Goal: Task Accomplishment & Management: Use online tool/utility

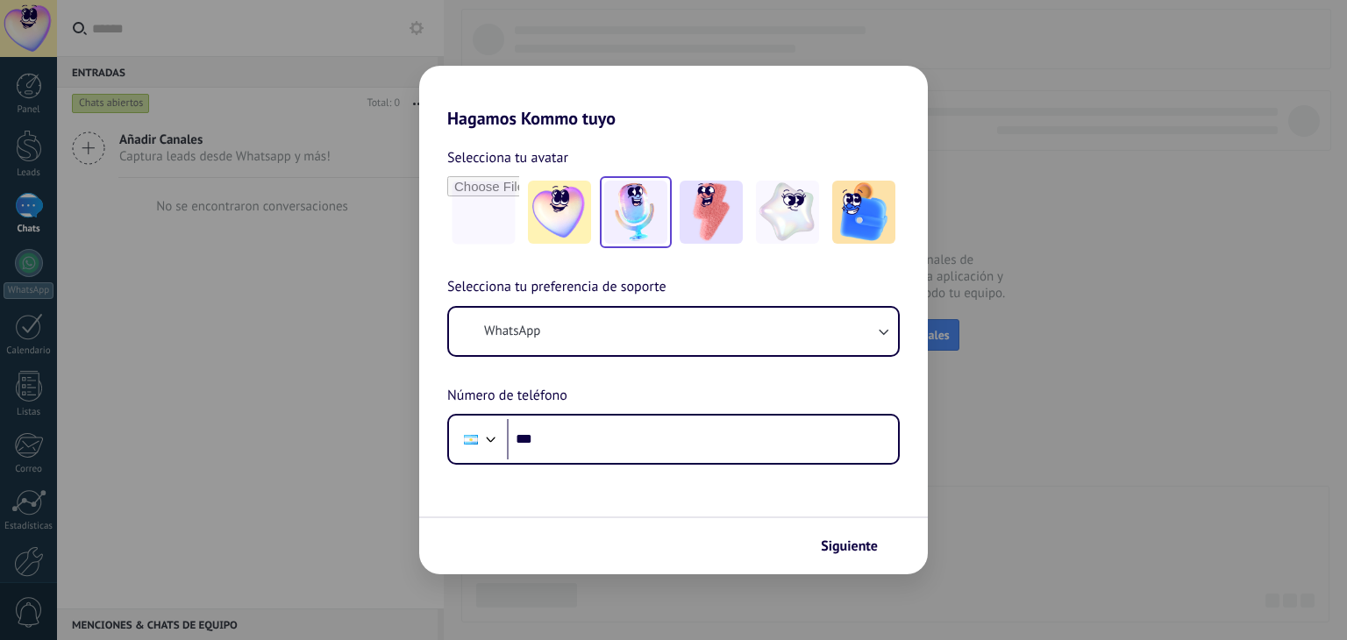
click at [670, 222] on div at bounding box center [636, 212] width 72 height 72
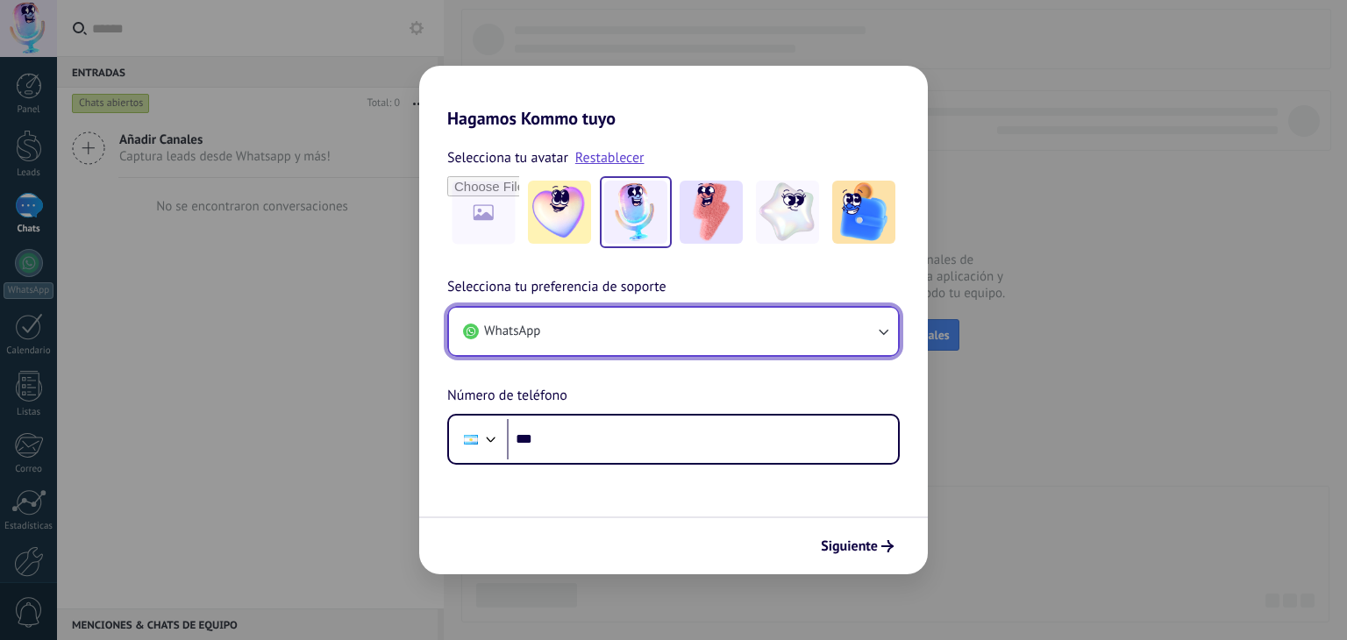
click at [722, 336] on button "WhatsApp" at bounding box center [673, 331] width 449 height 47
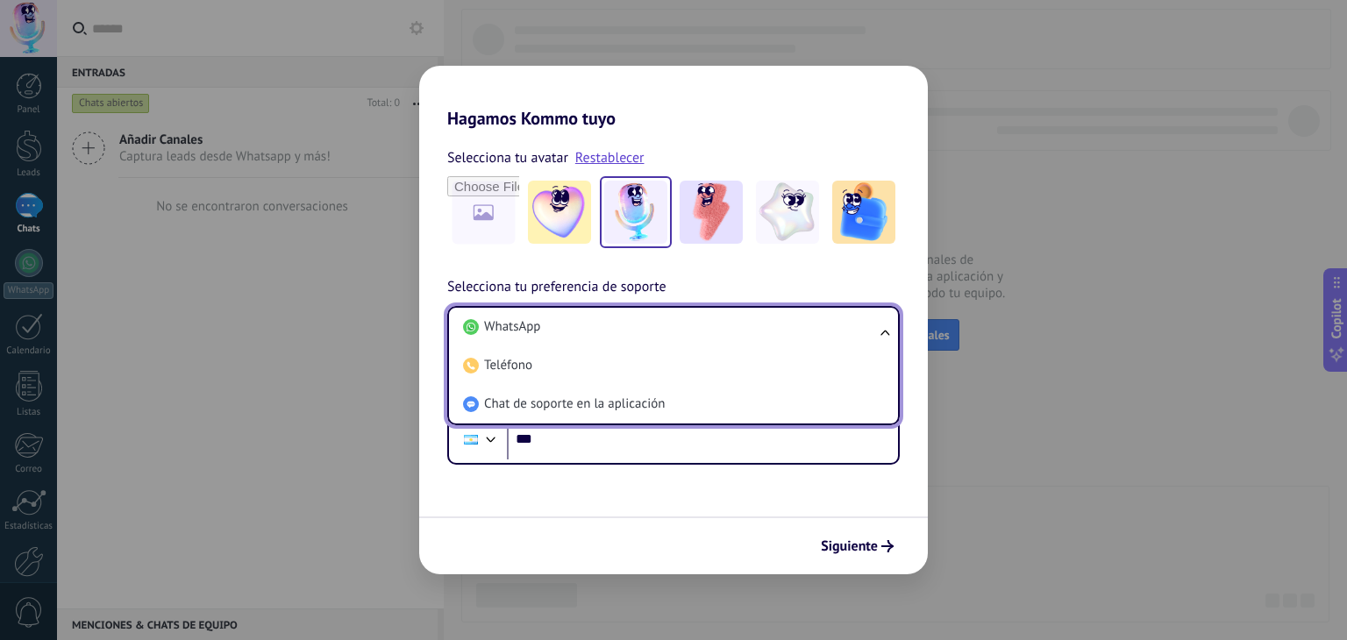
click at [722, 336] on li "WhatsApp" at bounding box center [670, 327] width 428 height 39
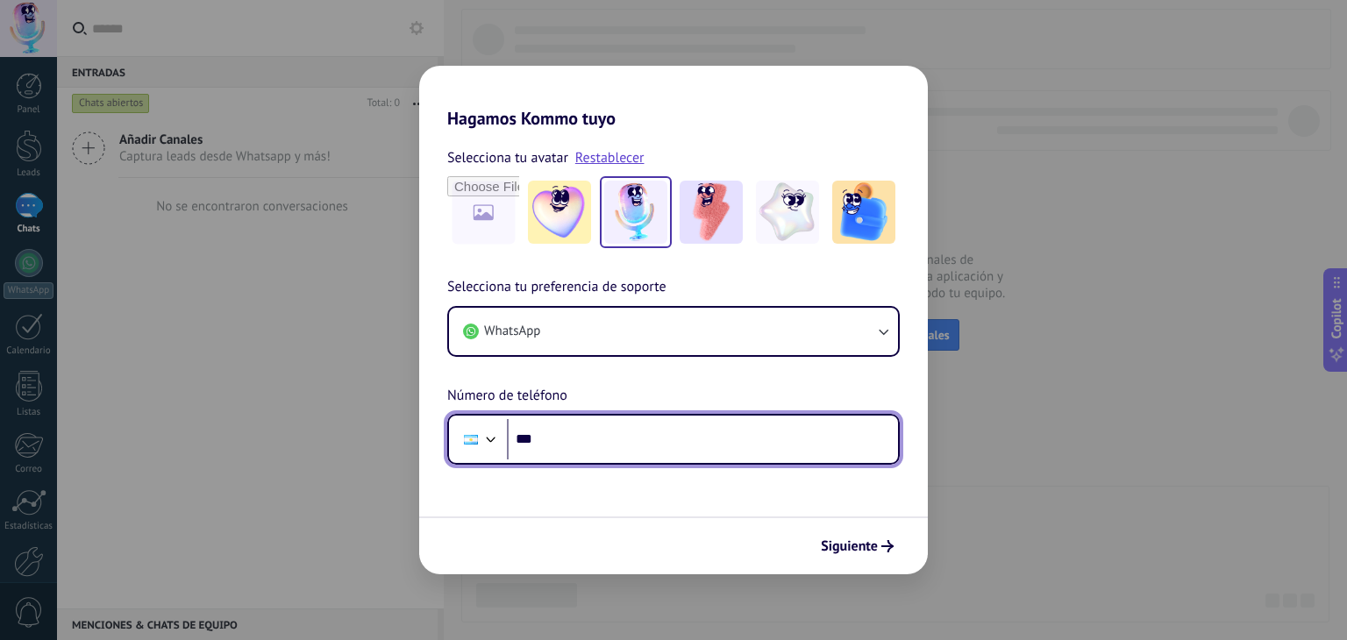
click at [677, 439] on input "***" at bounding box center [702, 439] width 391 height 40
type input "**********"
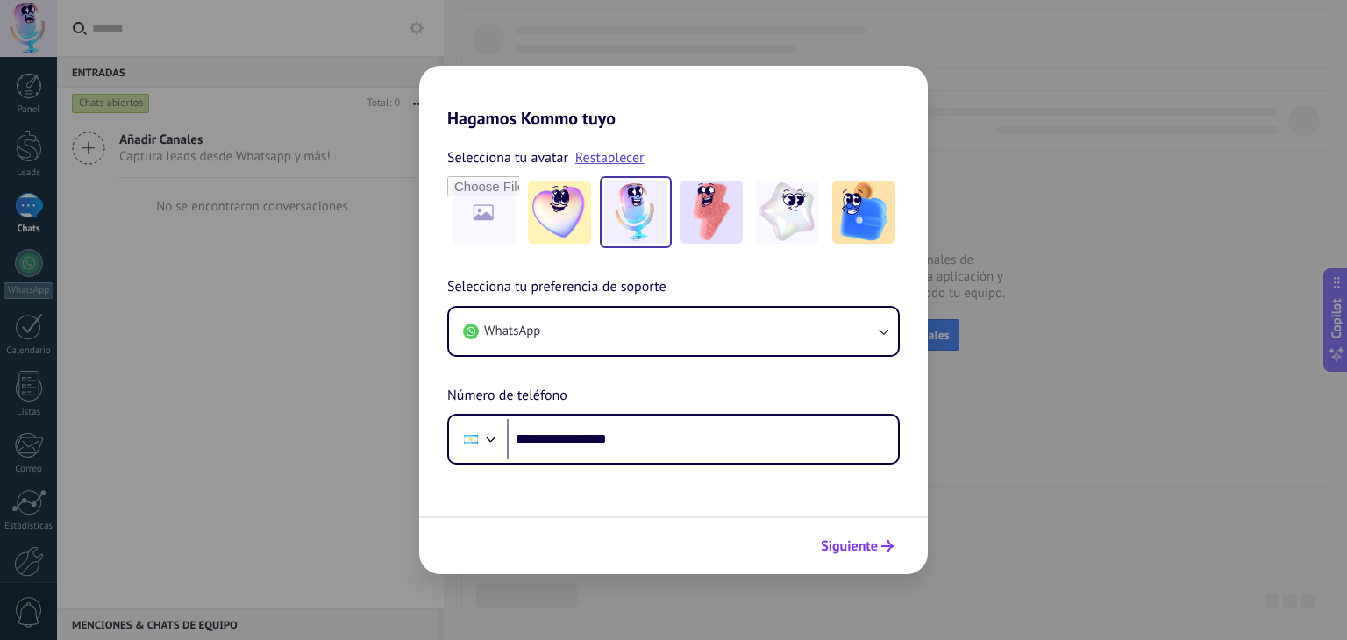
click at [900, 555] on button "Siguiente" at bounding box center [857, 546] width 89 height 30
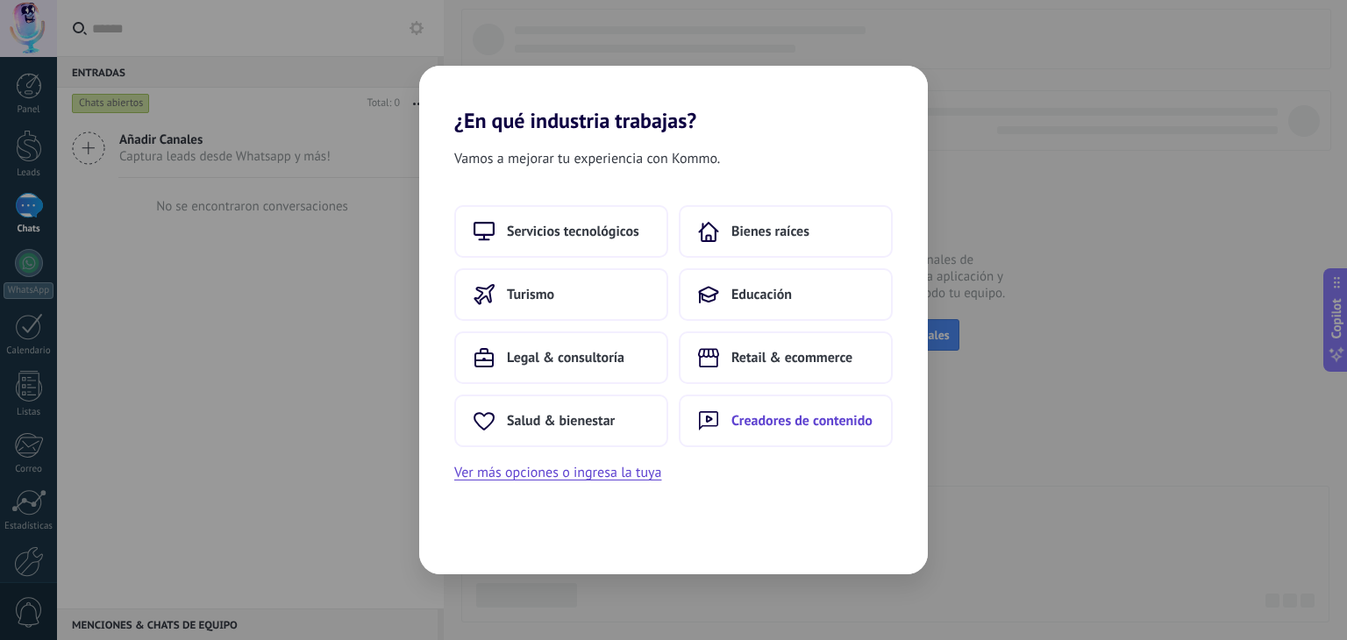
click at [775, 416] on span "Creadores de contenido" at bounding box center [801, 421] width 141 height 18
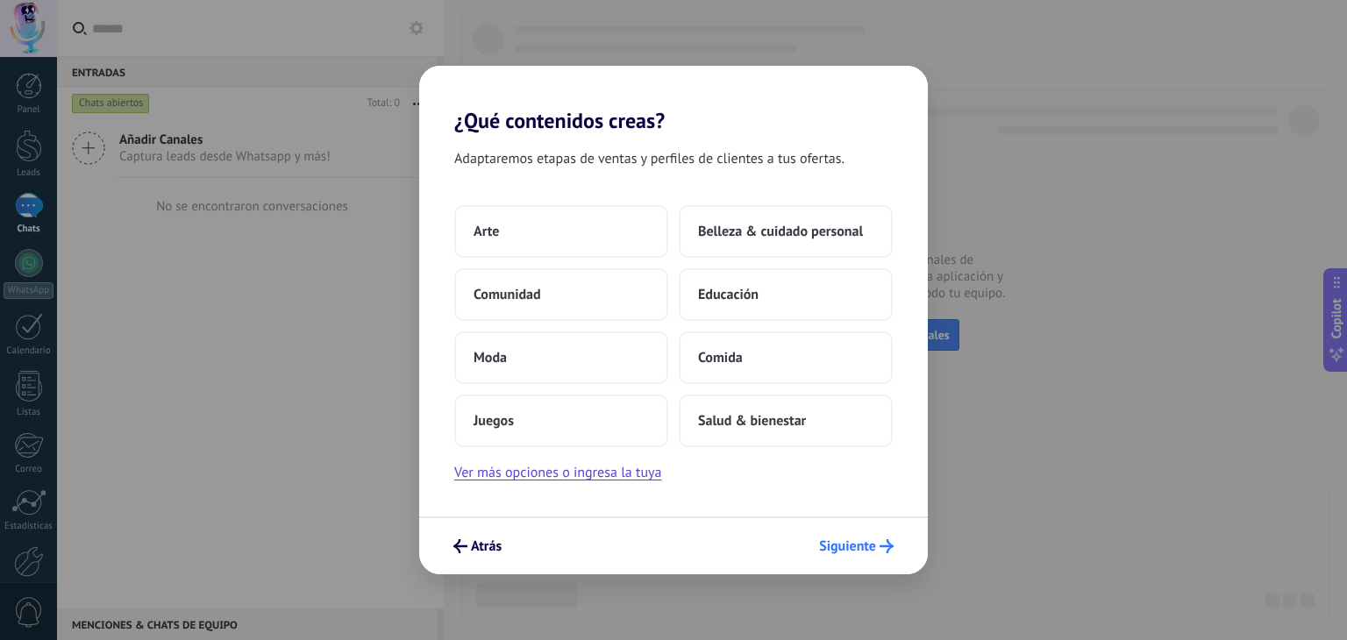
click at [842, 540] on span "Siguiente" at bounding box center [847, 546] width 57 height 12
click at [638, 478] on button "Ver más opciones o ingresa la tuya" at bounding box center [557, 472] width 207 height 23
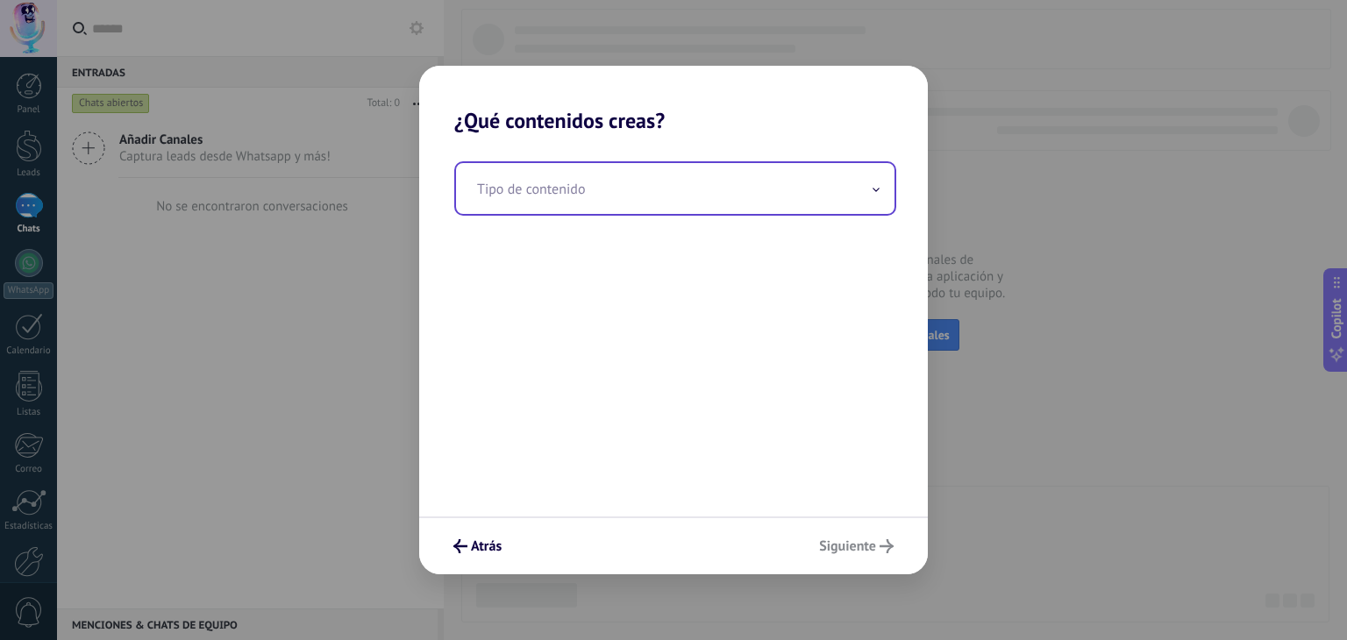
click at [658, 190] on input "text" at bounding box center [675, 188] width 438 height 51
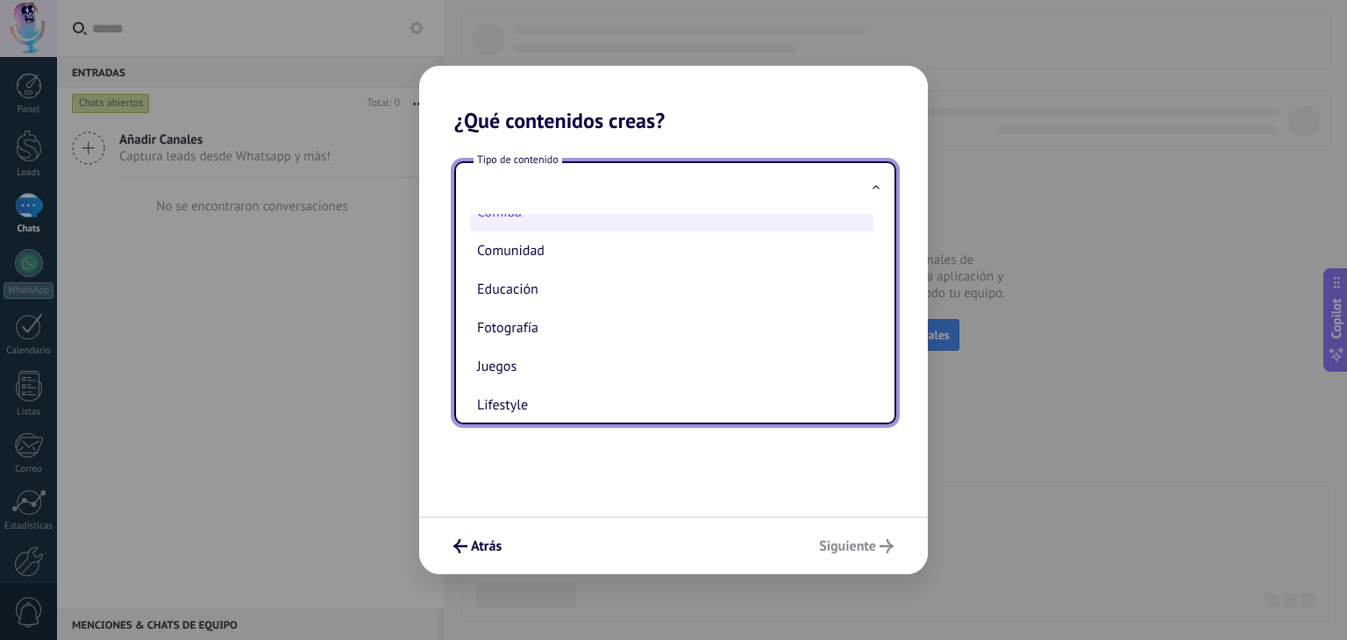
scroll to position [102, 0]
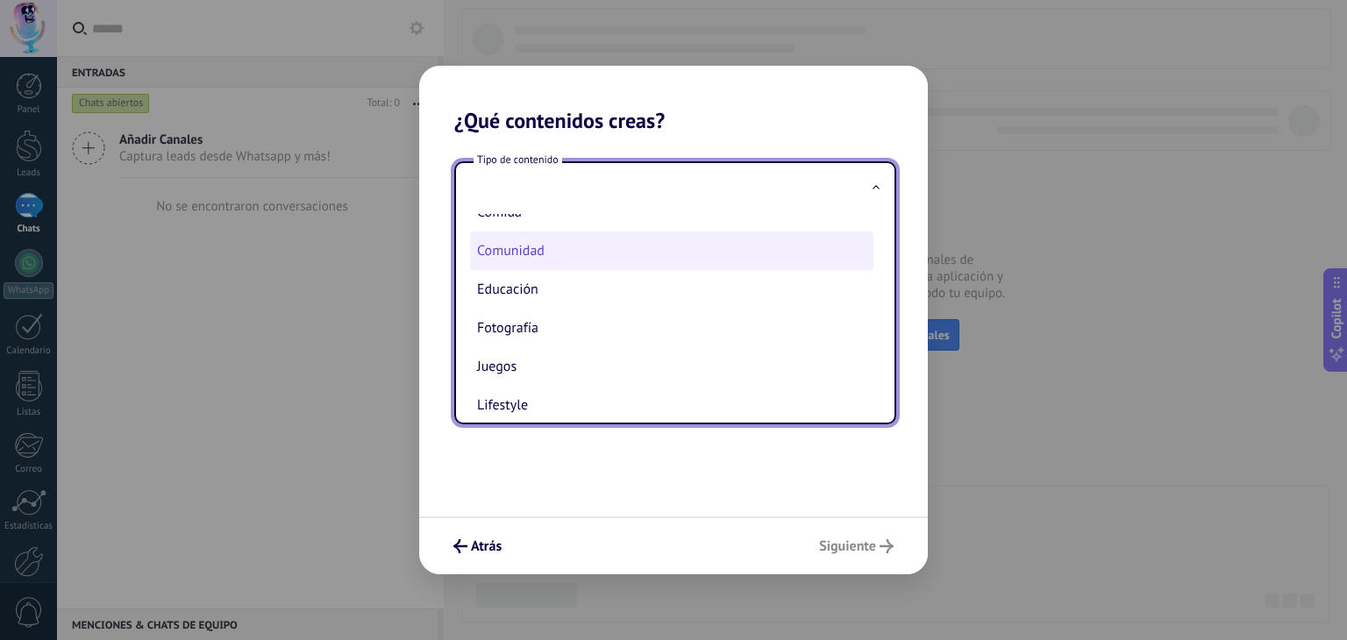
click at [603, 245] on li "Comunidad" at bounding box center [671, 250] width 403 height 39
type input "*********"
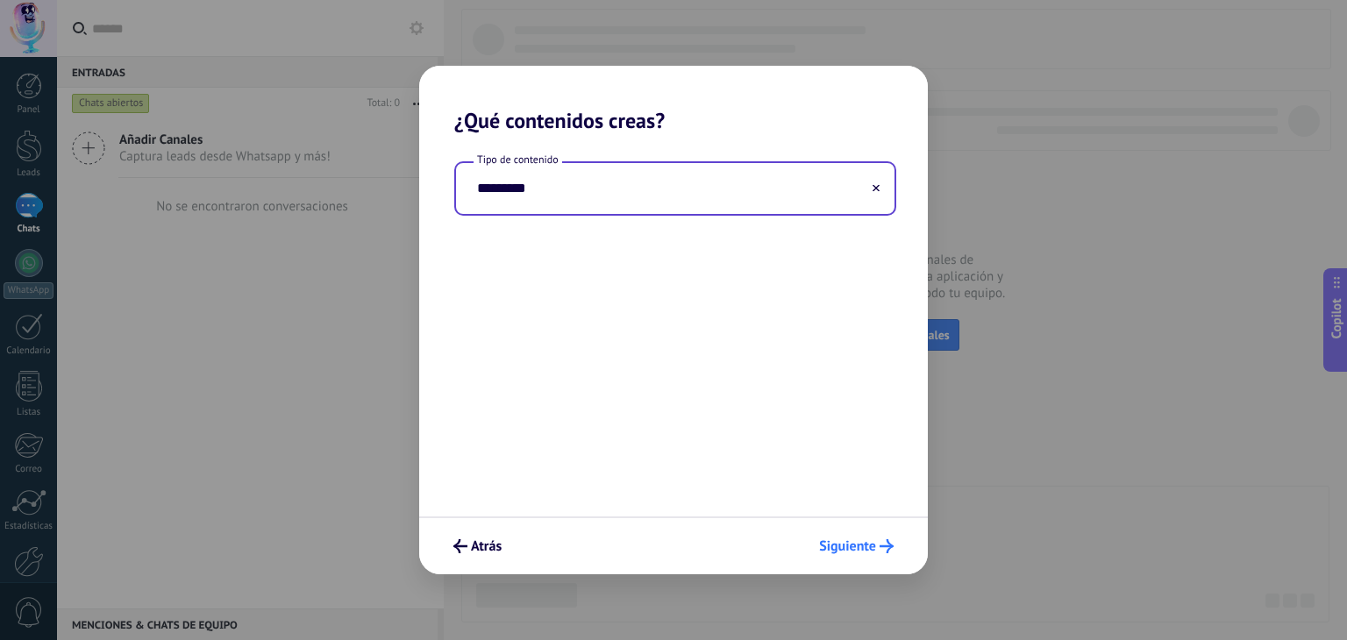
click at [861, 555] on button "Siguiente" at bounding box center [856, 546] width 90 height 30
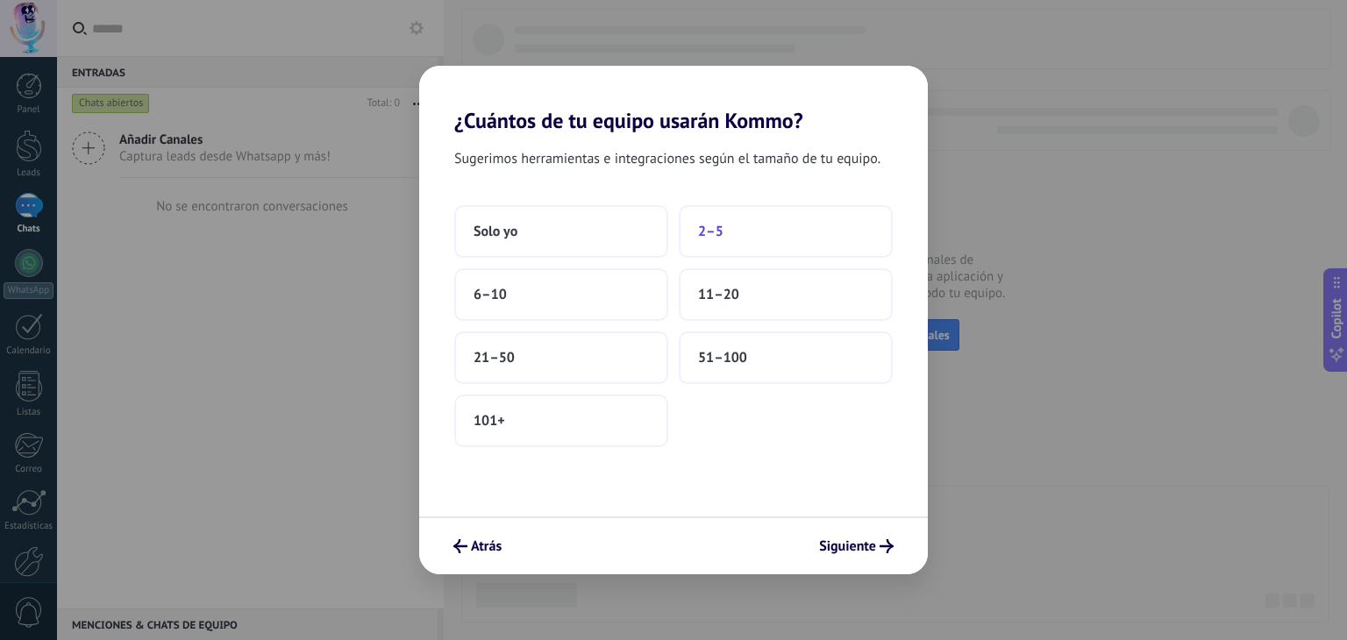
click at [743, 217] on button "2–5" at bounding box center [786, 231] width 214 height 53
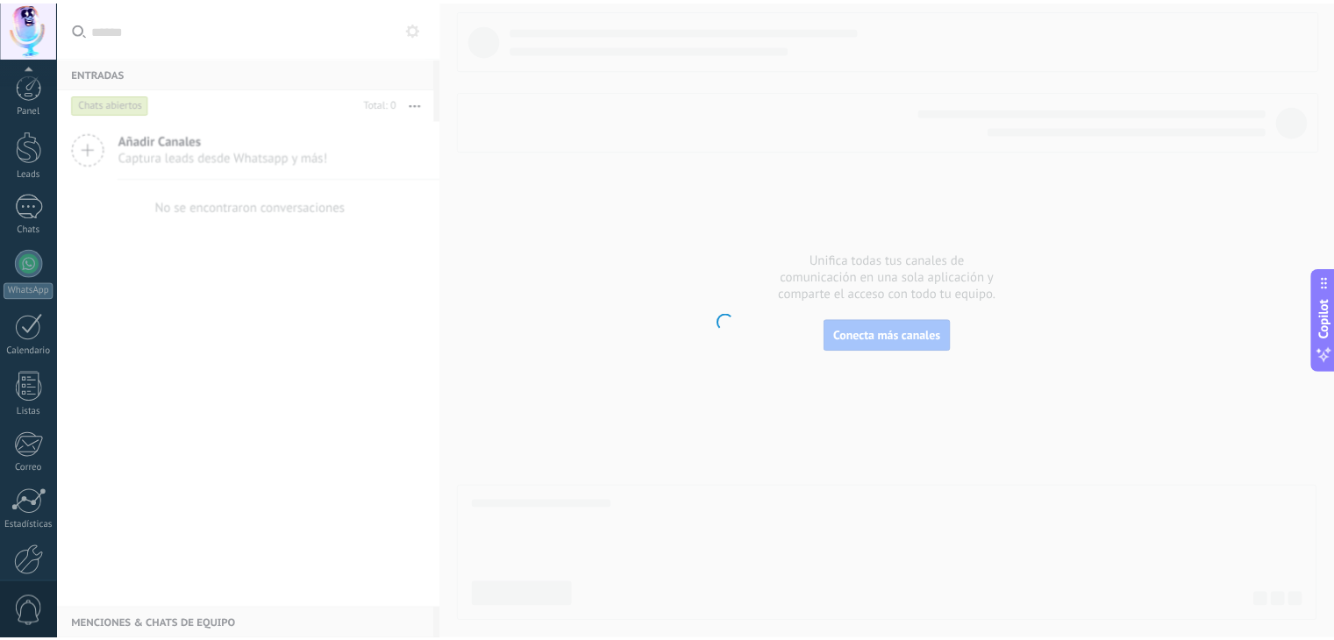
scroll to position [89, 0]
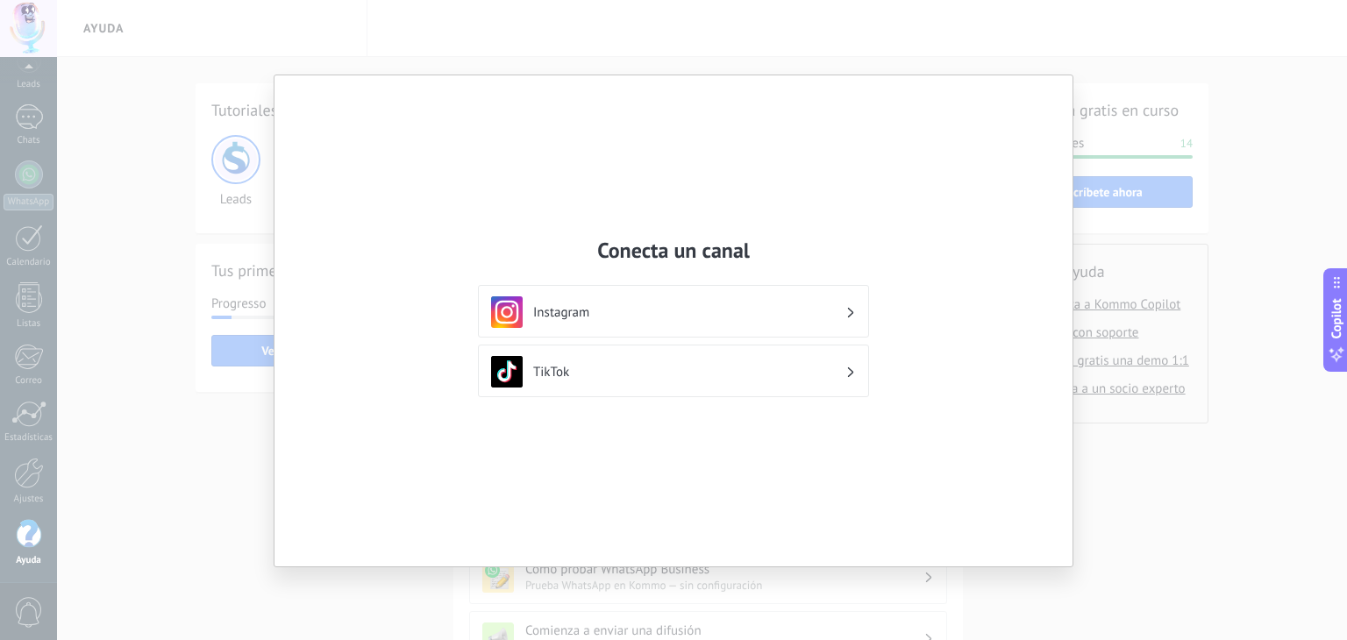
click at [1084, 134] on div "Conecta un canal Instagram TikTok" at bounding box center [673, 320] width 1347 height 640
click at [1336, 286] on use at bounding box center [1336, 282] width 6 height 11
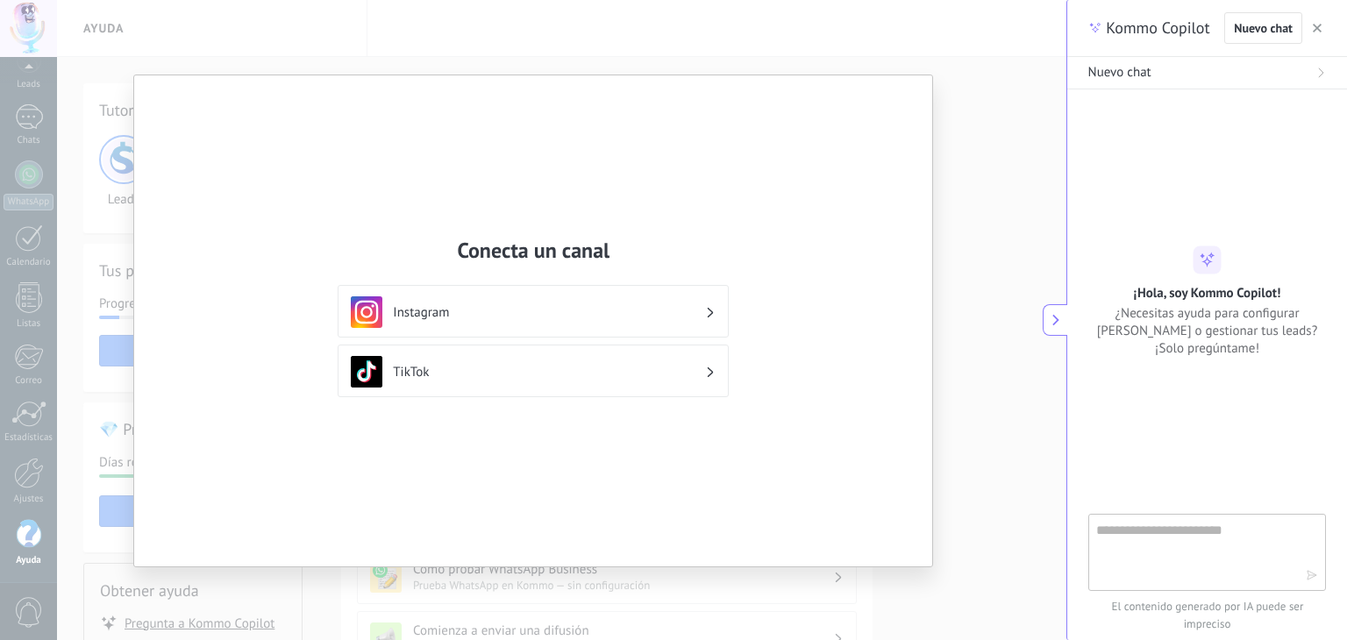
click at [1320, 23] on span "button" at bounding box center [1317, 28] width 9 height 12
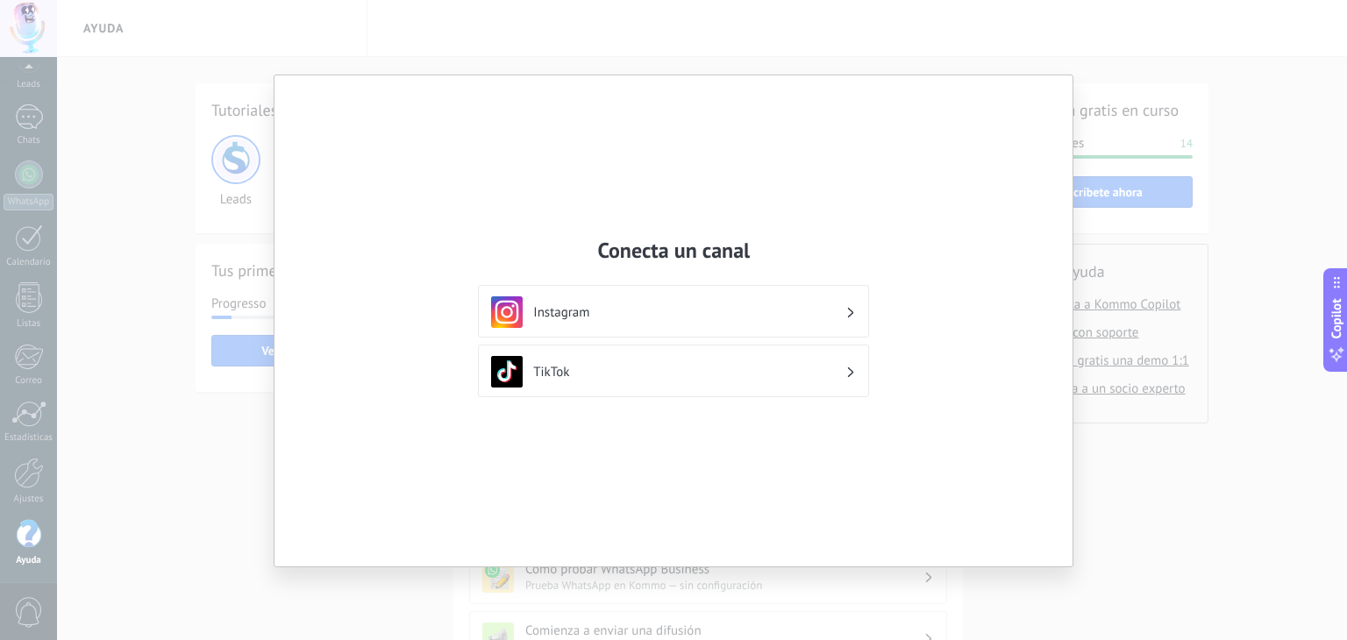
click at [675, 304] on h3 "Instagram" at bounding box center [689, 312] width 312 height 17
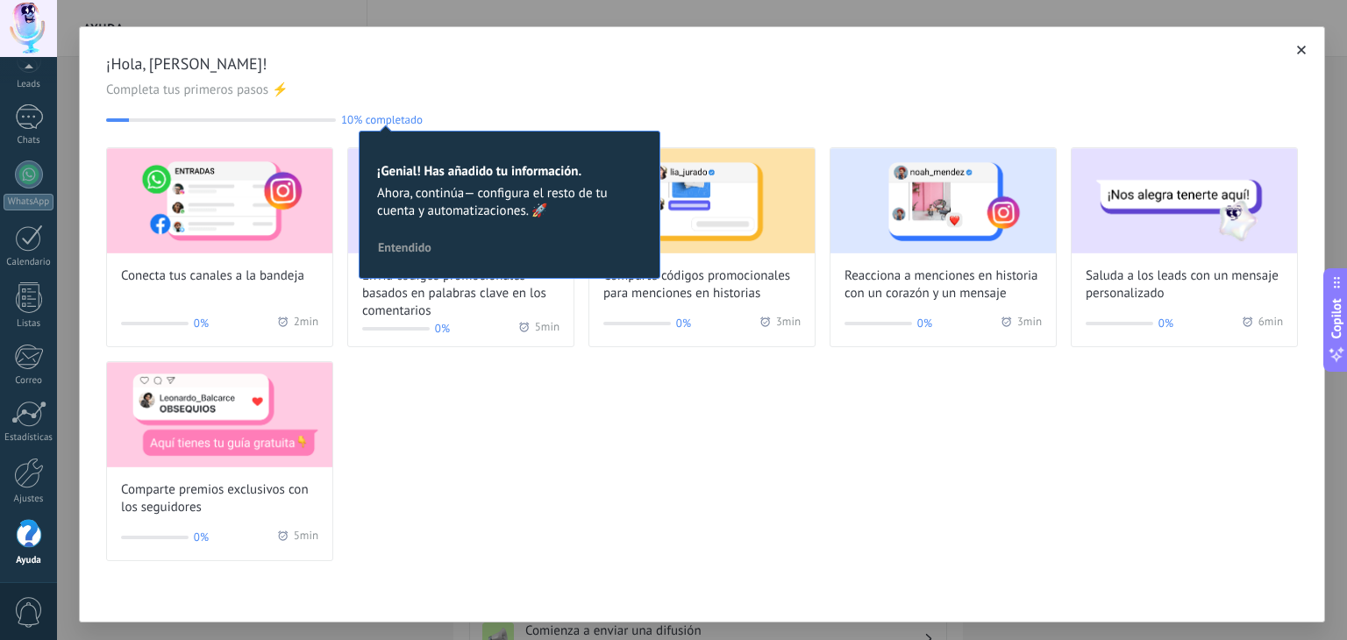
click at [1301, 45] on button "button" at bounding box center [1301, 50] width 18 height 18
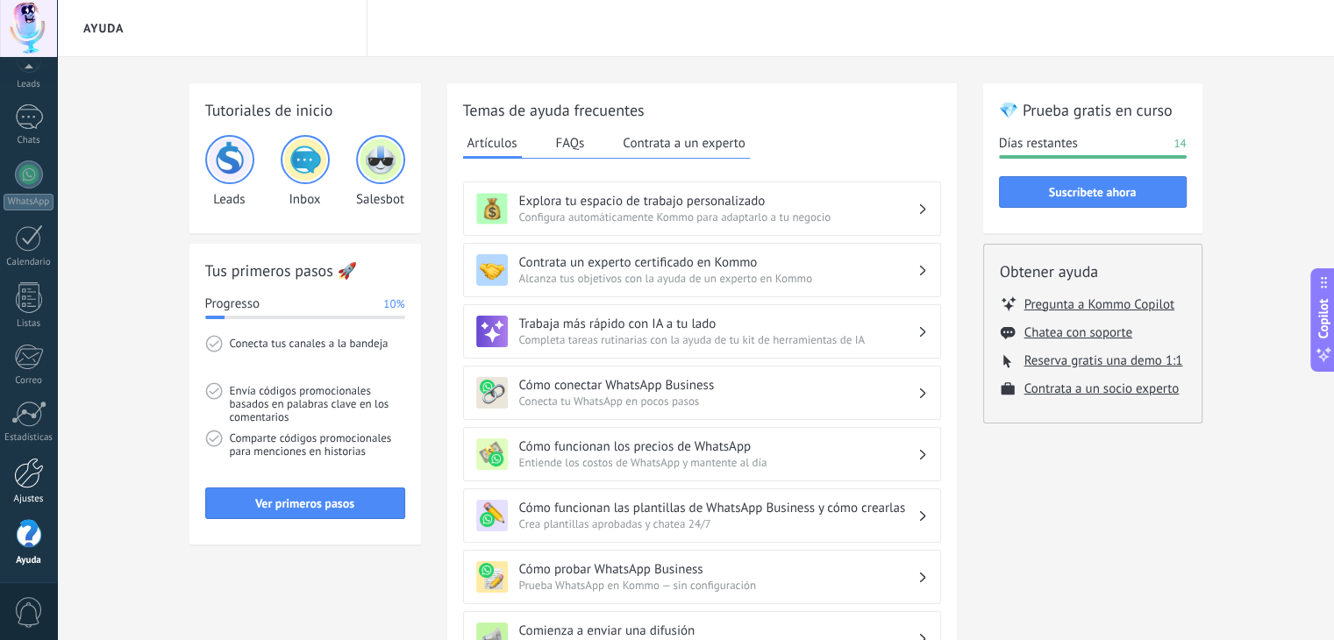
click at [18, 475] on div at bounding box center [29, 473] width 30 height 31
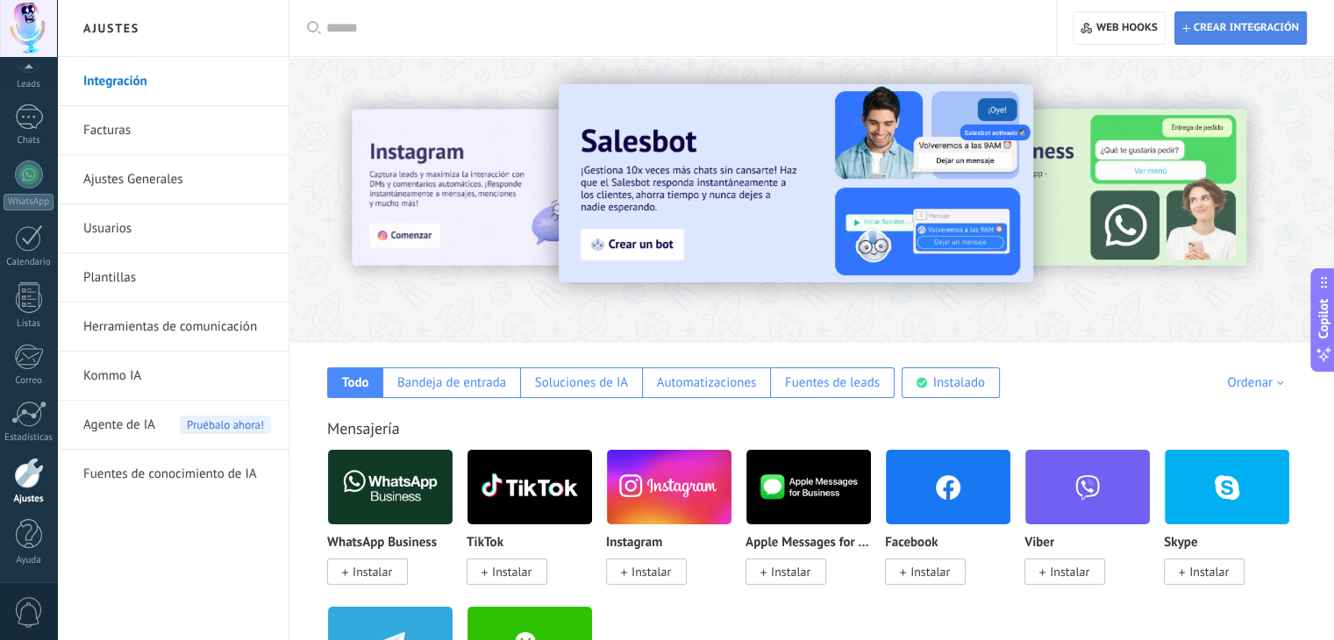
click at [1209, 20] on span "Crear integración" at bounding box center [1240, 28] width 117 height 32
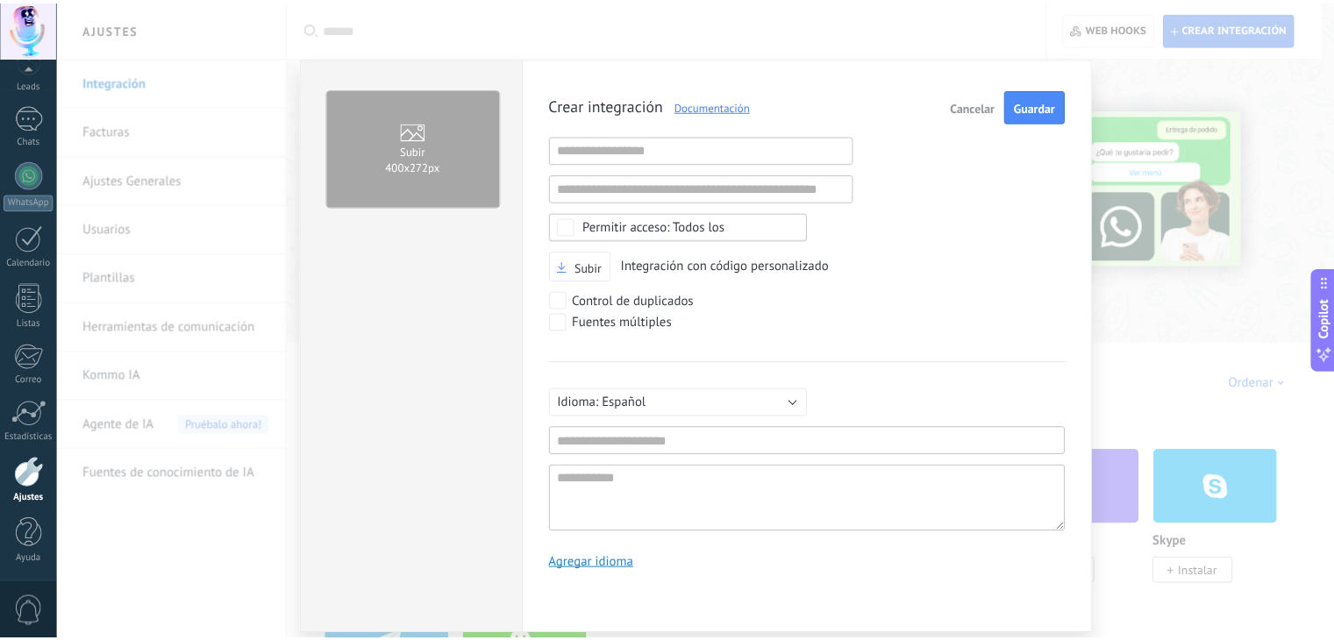
scroll to position [17, 0]
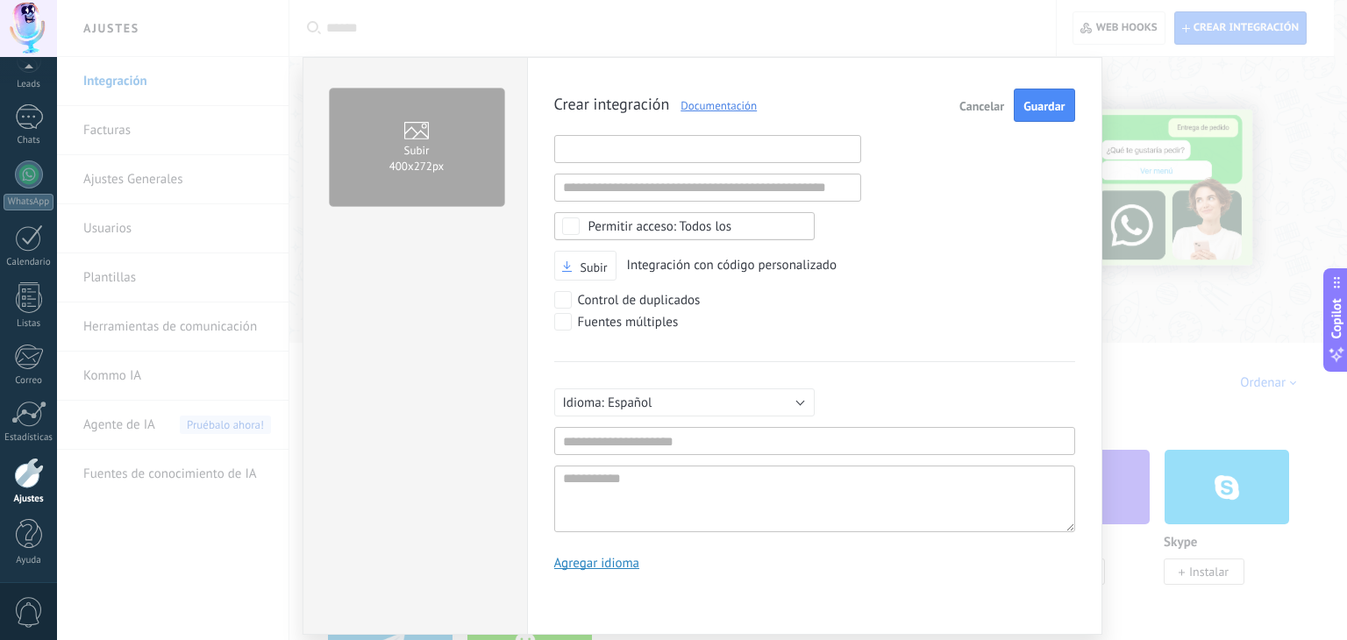
click at [748, 144] on input "text" at bounding box center [707, 149] width 307 height 28
click at [996, 117] on button "Cancelar" at bounding box center [981, 105] width 59 height 33
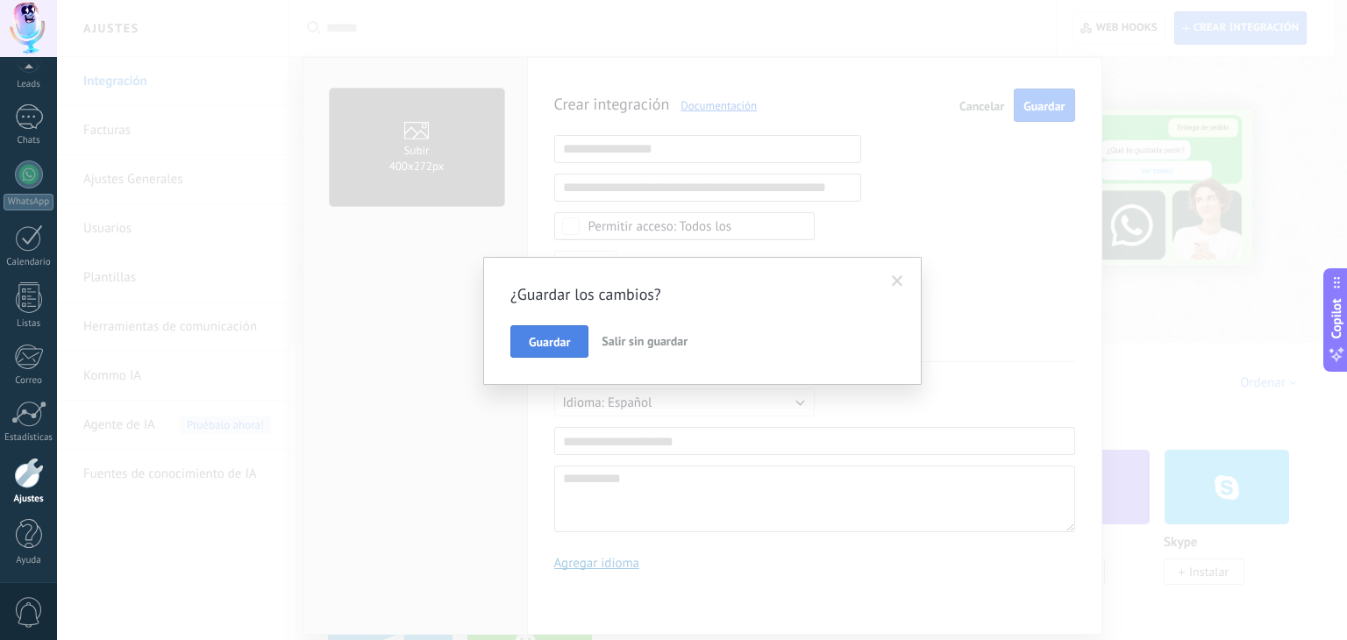
click at [561, 338] on span "Guardar" at bounding box center [549, 342] width 41 height 12
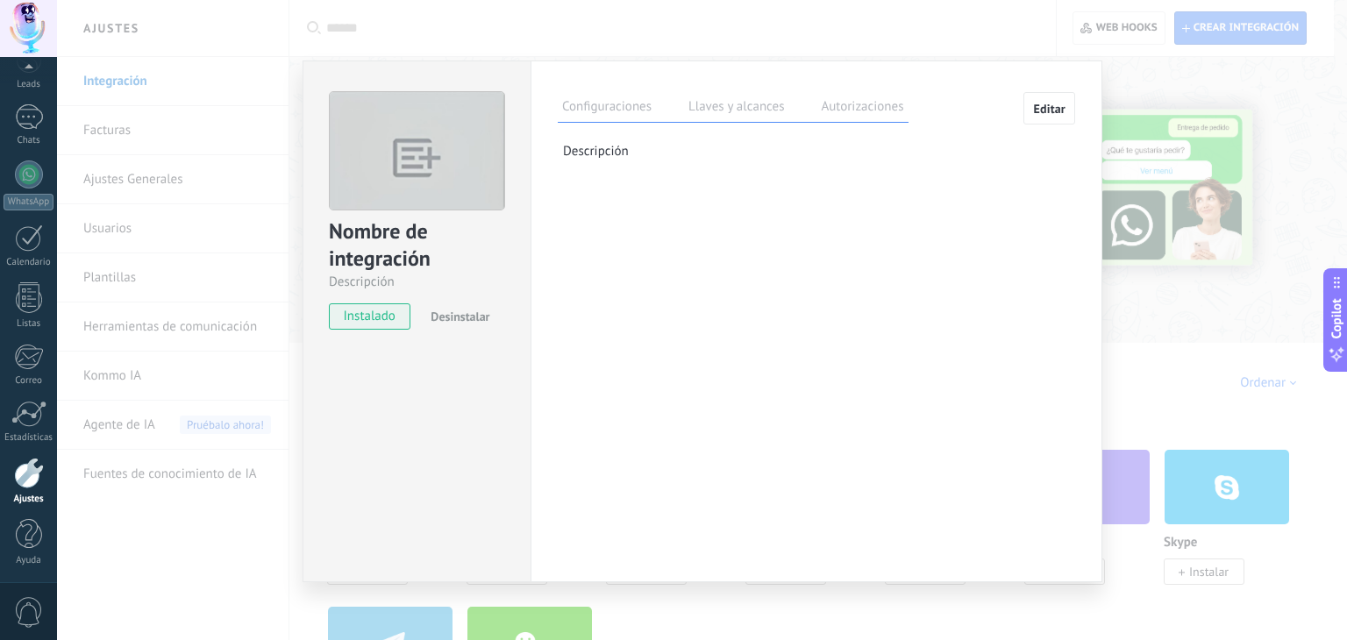
click at [1109, 57] on div "Nombre de integración Descripción instalado Desinstalar Configuraciones Llaves …" at bounding box center [702, 320] width 1290 height 640
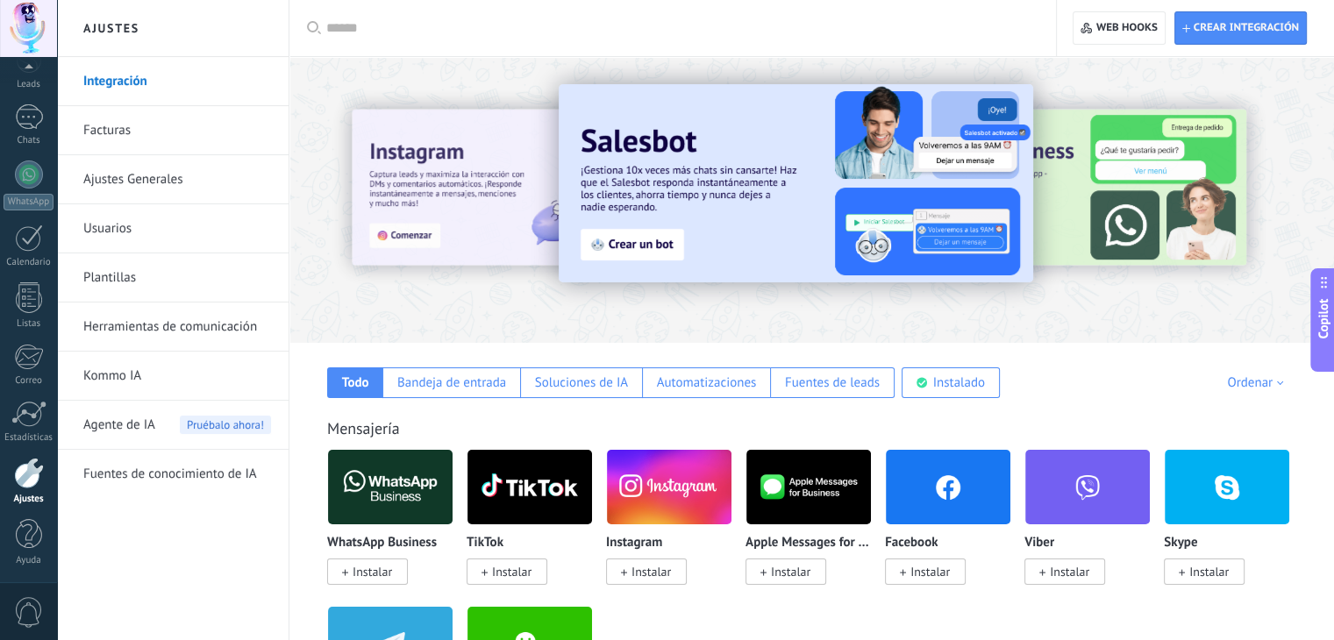
click at [1071, 29] on div "Crear integración Web hooks 0" at bounding box center [1195, 28] width 277 height 56
click at [1178, 32] on button "Crear integración" at bounding box center [1240, 27] width 132 height 33
type textarea "**********"
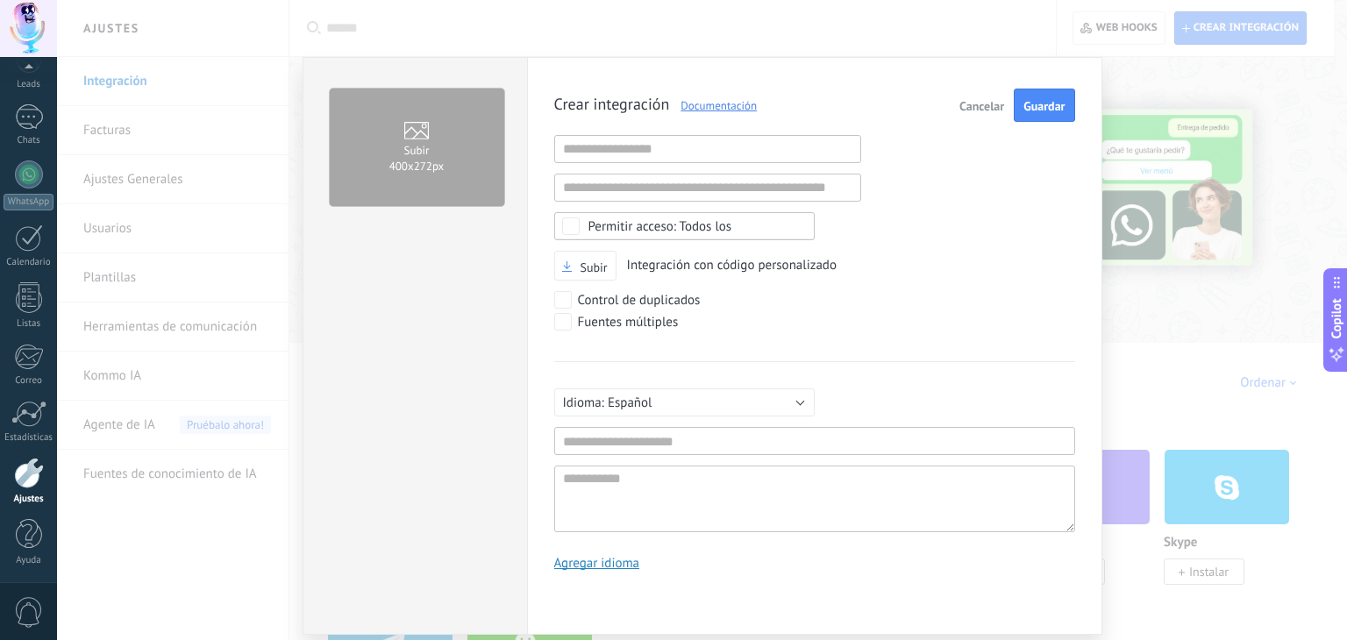
click at [1143, 30] on div "Subir 400х272px Crear integración Documentación Cancelar Guardar URL inválida U…" at bounding box center [702, 320] width 1290 height 640
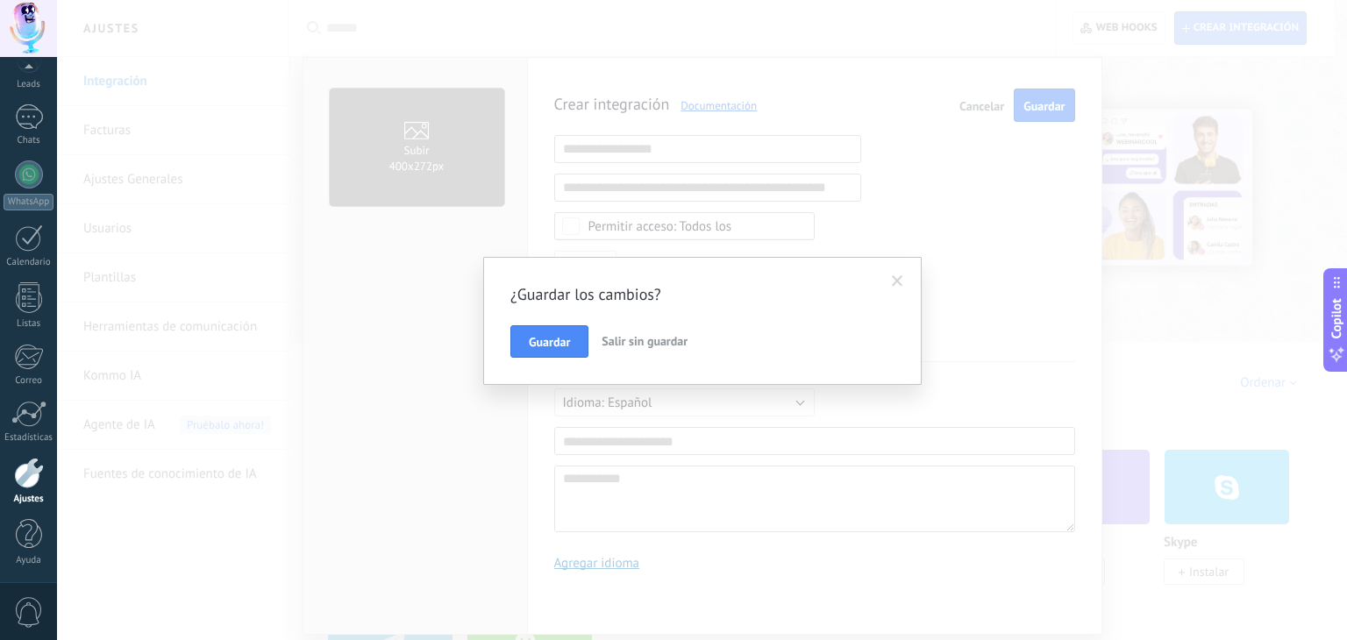
click at [685, 341] on span "Salir sin guardar" at bounding box center [644, 341] width 86 height 16
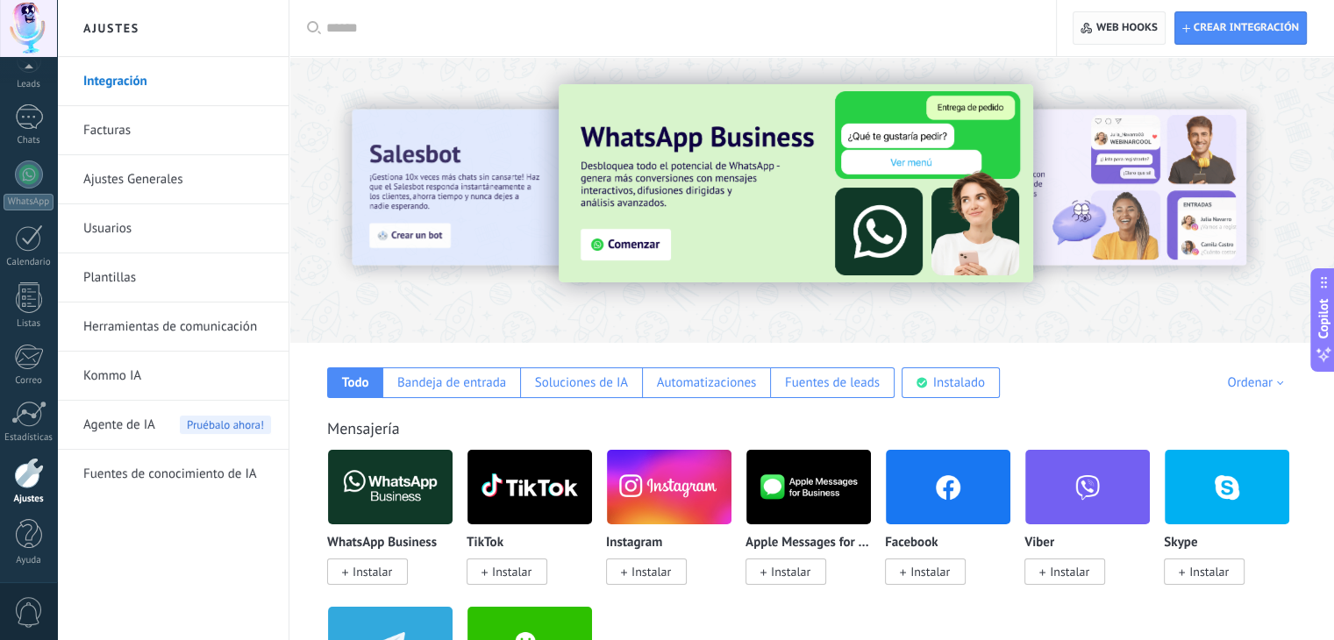
click at [1160, 29] on button "Web hooks 0" at bounding box center [1118, 27] width 92 height 33
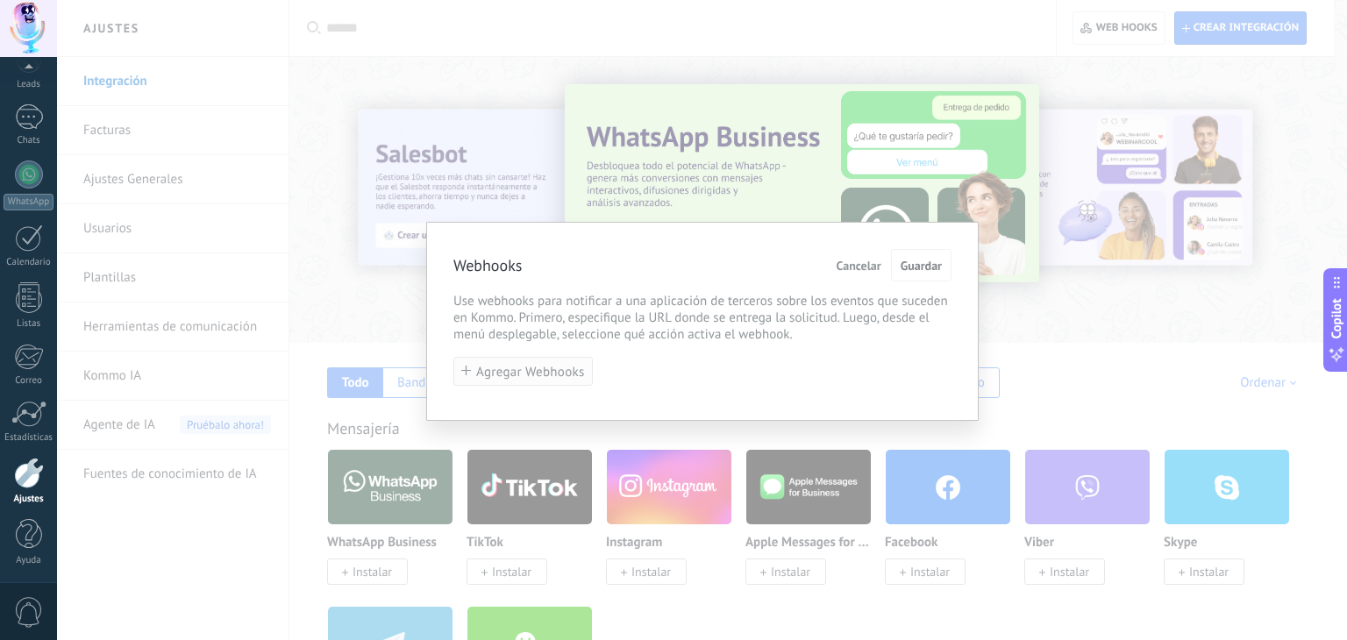
click at [549, 360] on button "Agregar Webhooks" at bounding box center [522, 371] width 139 height 29
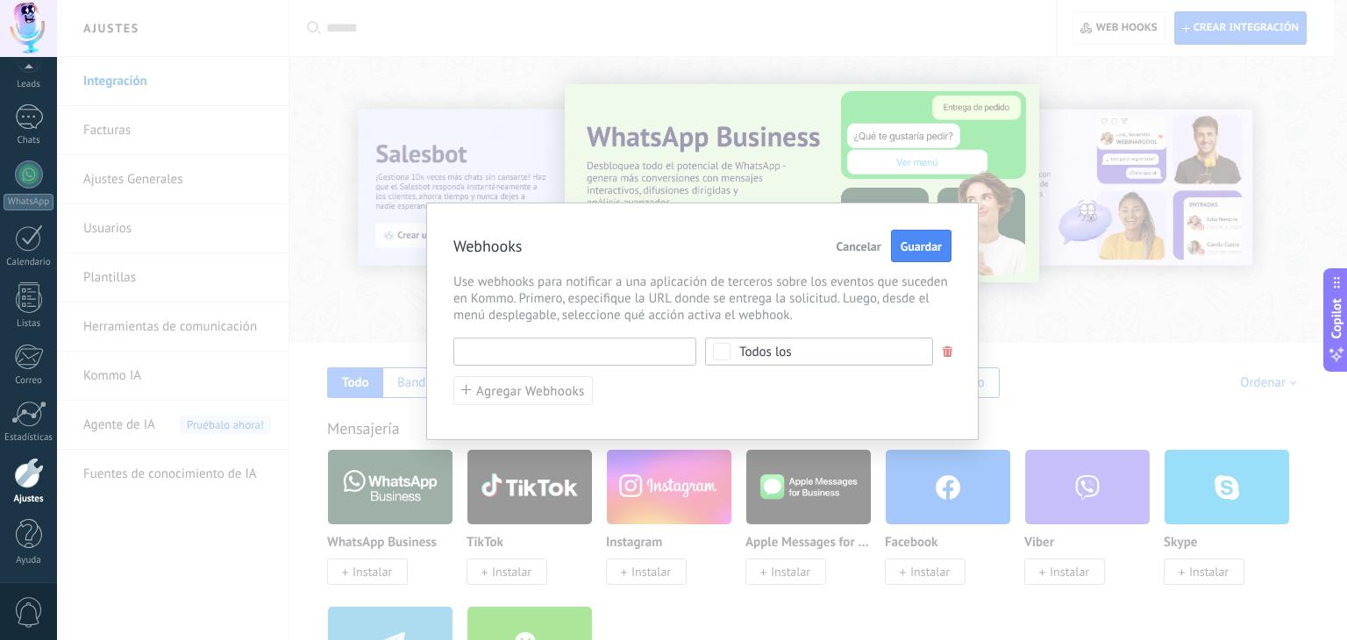
click at [568, 350] on input "text" at bounding box center [574, 352] width 243 height 28
type input "********"
click at [857, 232] on button "Cancelar" at bounding box center [858, 246] width 59 height 33
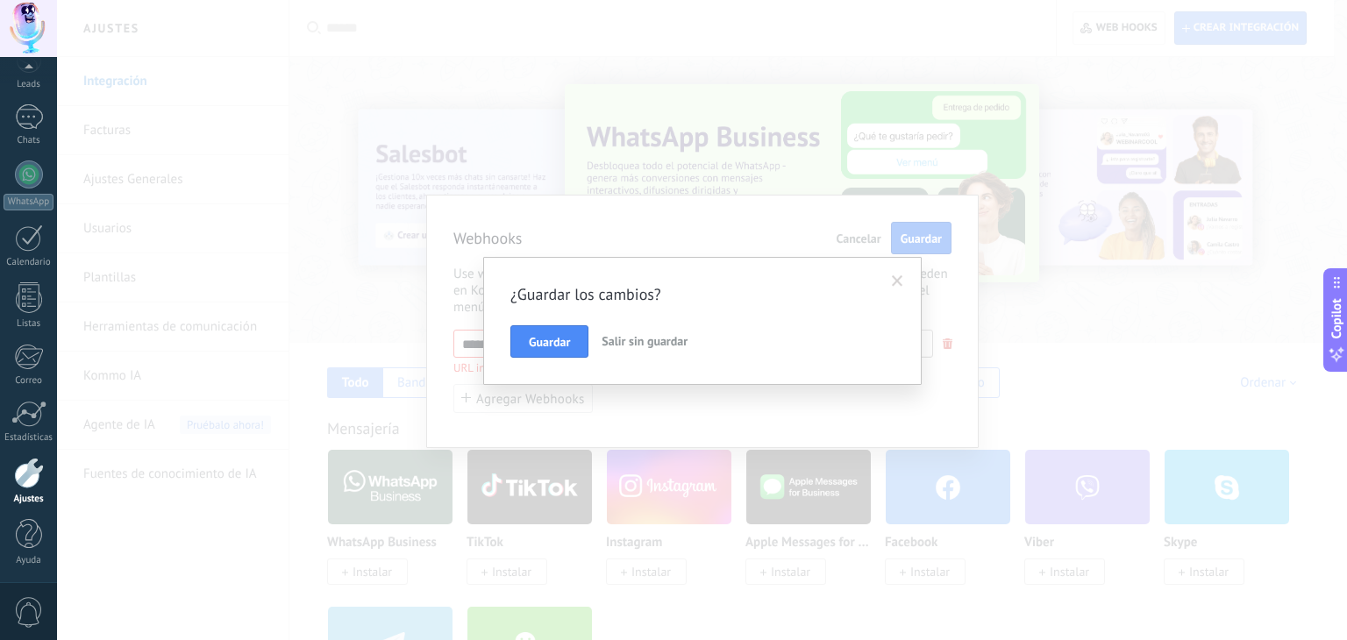
click at [609, 333] on span "Salir sin guardar" at bounding box center [644, 341] width 86 height 16
